Goal: Transaction & Acquisition: Obtain resource

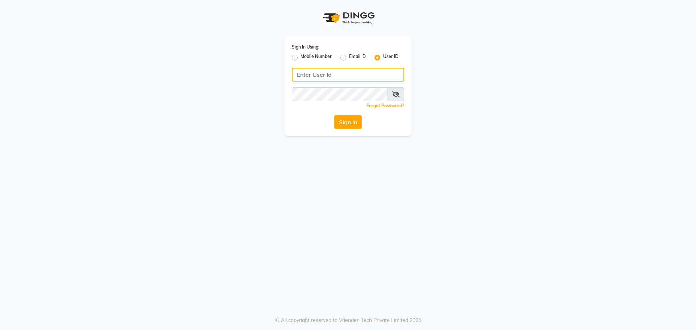
type input "e2553-20"
click at [463, 125] on div "Sign In Using: Mobile Number Email ID User ID e2553-20 Remember me Forgot Passw…" at bounding box center [347, 68] width 413 height 136
type input "e2553-20"
click at [358, 124] on button "Sign In" at bounding box center [348, 122] width 28 height 14
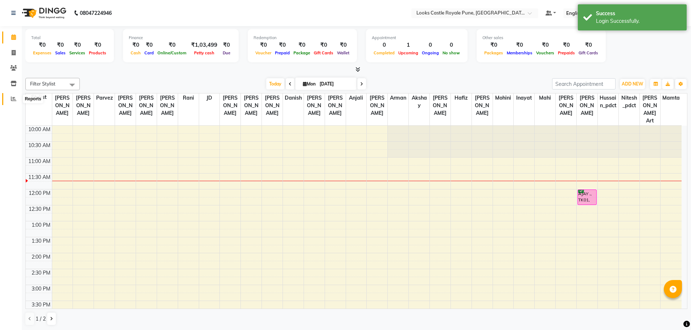
click at [9, 97] on span at bounding box center [13, 99] width 13 height 8
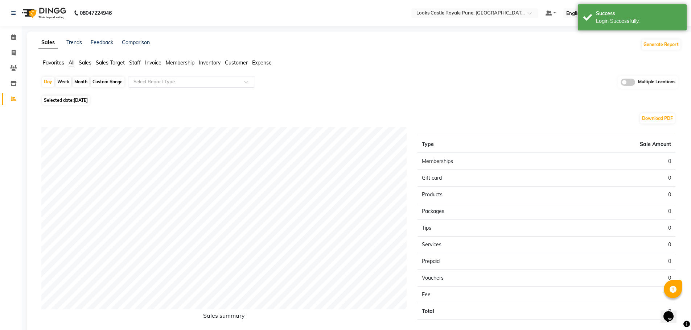
click at [113, 84] on div "Custom Range" at bounding box center [108, 82] width 34 height 10
select select "9"
select select "2025"
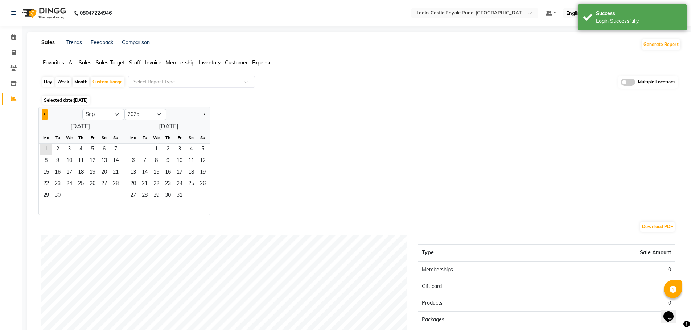
click at [48, 110] on button "Previous month" at bounding box center [45, 115] width 6 height 12
select select "8"
click at [86, 147] on div "1 2 3" at bounding box center [80, 150] width 83 height 12
click at [87, 147] on span "1" at bounding box center [93, 150] width 12 height 12
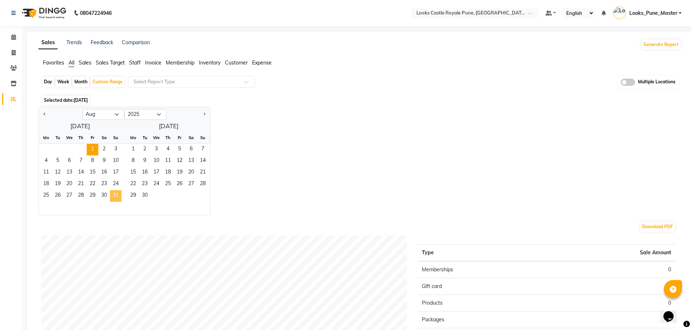
click at [118, 194] on span "31" at bounding box center [116, 196] width 12 height 12
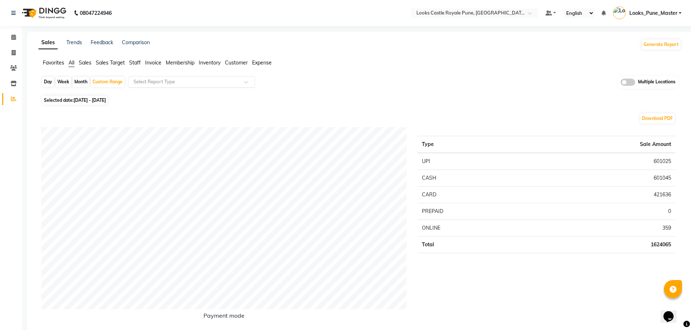
click at [154, 82] on input "text" at bounding box center [184, 81] width 104 height 7
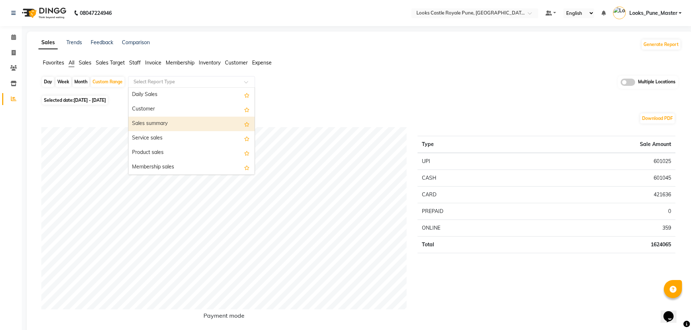
scroll to position [36, 0]
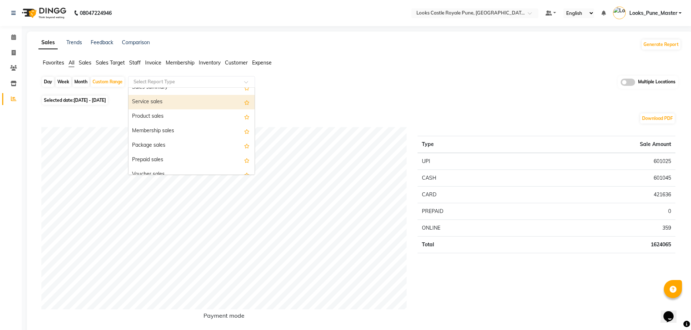
click at [86, 61] on span "Sales" at bounding box center [85, 62] width 13 height 7
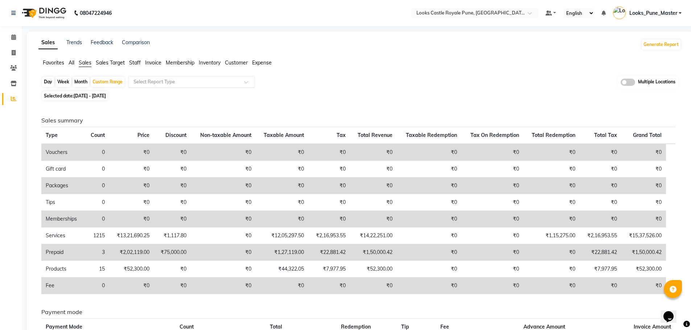
click at [178, 80] on input "text" at bounding box center [184, 81] width 104 height 7
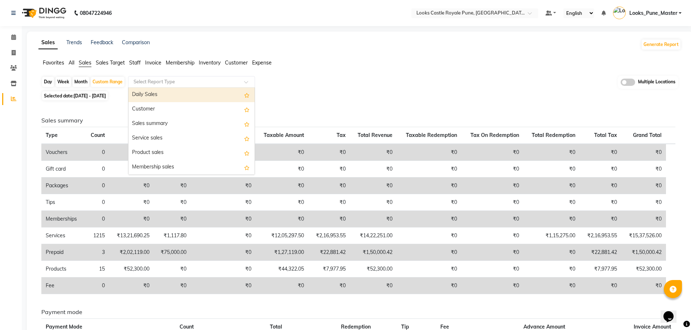
click at [162, 98] on div "Daily Sales" at bounding box center [191, 95] width 126 height 15
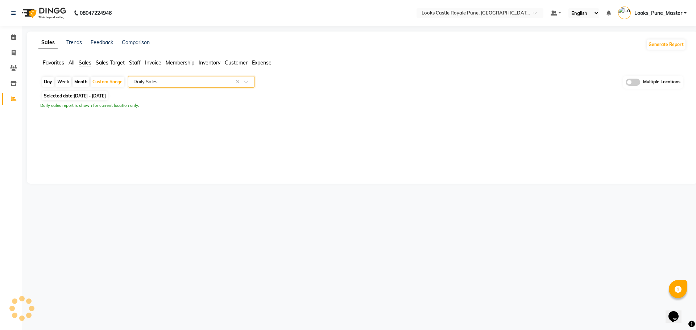
select select "full_report"
select select "csv"
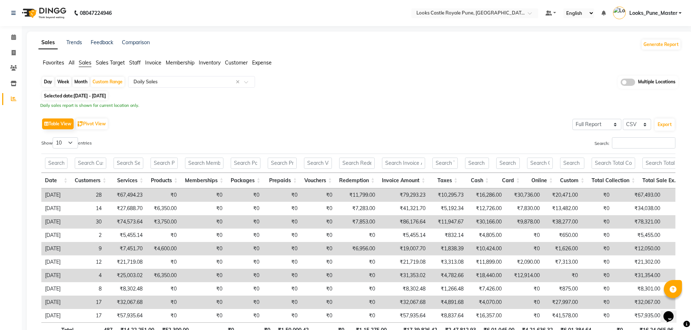
click at [330, 96] on div "Selected date: 01-08-2025 - 31-08-2025" at bounding box center [361, 96] width 640 height 8
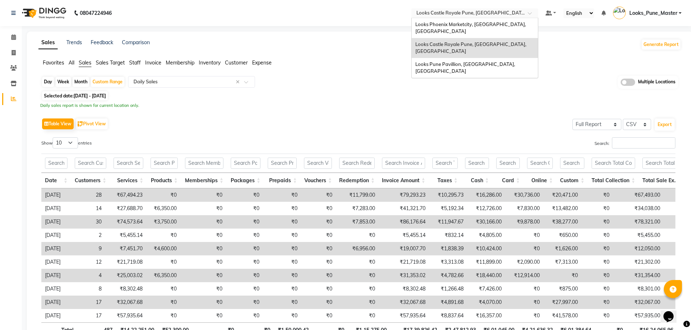
click at [467, 16] on input "text" at bounding box center [467, 13] width 105 height 7
click at [450, 26] on span "Looks Phoenix Marketcity, [GEOGRAPHIC_DATA], [GEOGRAPHIC_DATA]" at bounding box center [471, 27] width 112 height 13
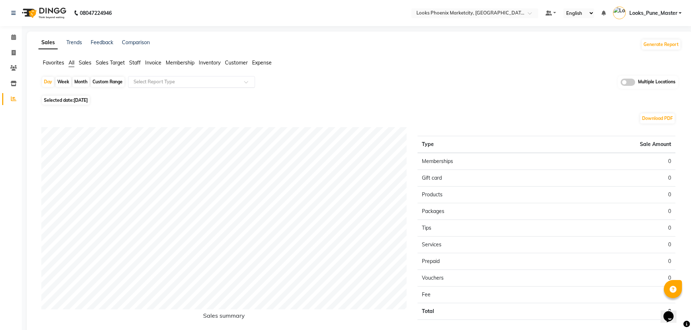
click at [203, 84] on input "text" at bounding box center [184, 81] width 104 height 7
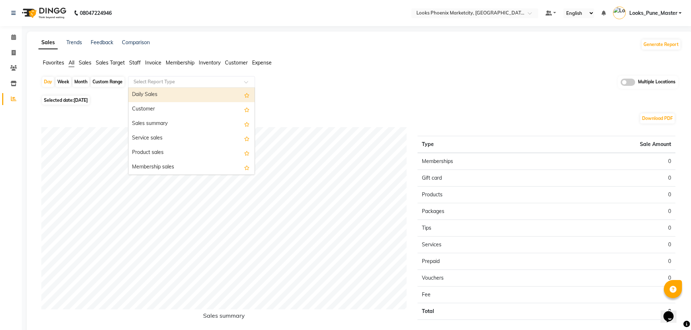
click at [204, 97] on div "Daily Sales" at bounding box center [191, 95] width 126 height 15
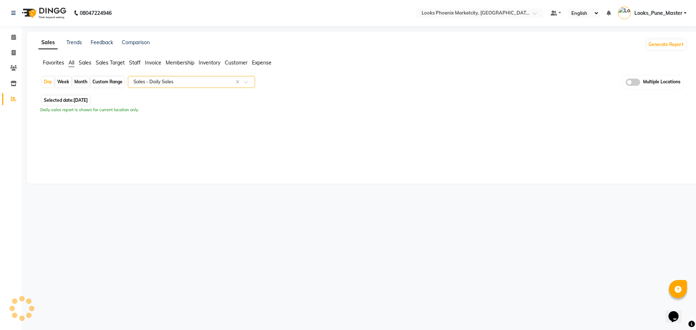
select select "full_report"
select select "csv"
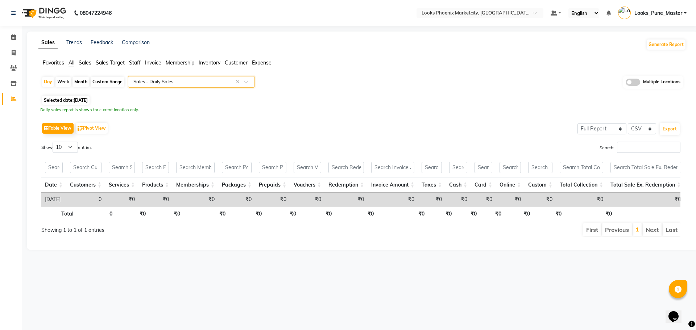
click at [79, 82] on div "Month" at bounding box center [81, 82] width 17 height 10
select select "9"
select select "2025"
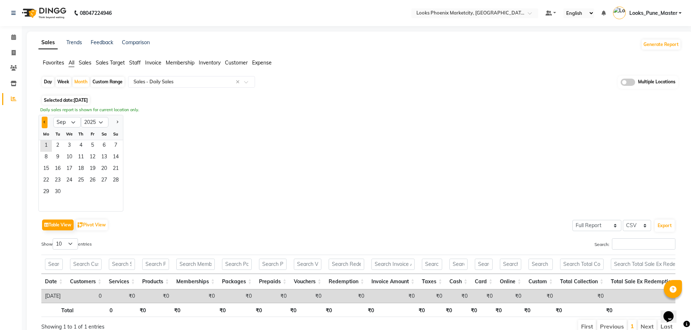
click at [46, 121] on button "Previous month" at bounding box center [45, 123] width 6 height 12
select select "8"
click at [90, 144] on span "1" at bounding box center [93, 146] width 12 height 12
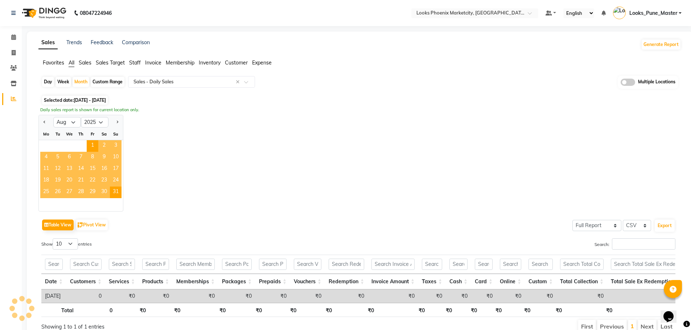
click at [242, 166] on div "Jan Feb Mar Apr May Jun Jul Aug Sep Oct Nov Dec 2015 2016 2017 2018 2019 2020 2…" at bounding box center [359, 163] width 643 height 97
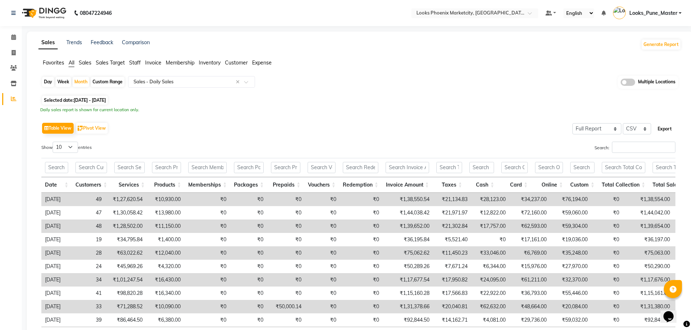
click at [665, 129] on button "Export" at bounding box center [665, 129] width 20 height 12
click at [659, 16] on span "Looks_Pune_Master" at bounding box center [653, 13] width 48 height 8
click at [646, 50] on link "Sign out" at bounding box center [644, 51] width 66 height 11
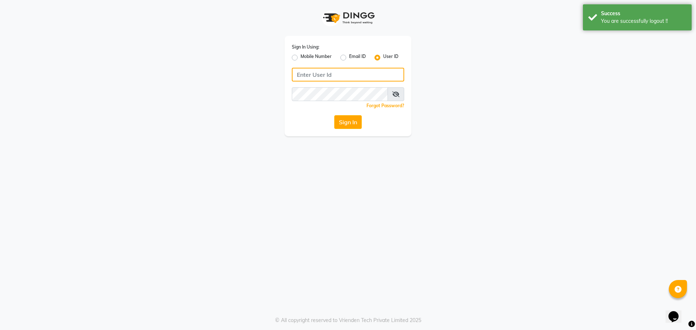
type input "e2553-20"
